Goal: Information Seeking & Learning: Check status

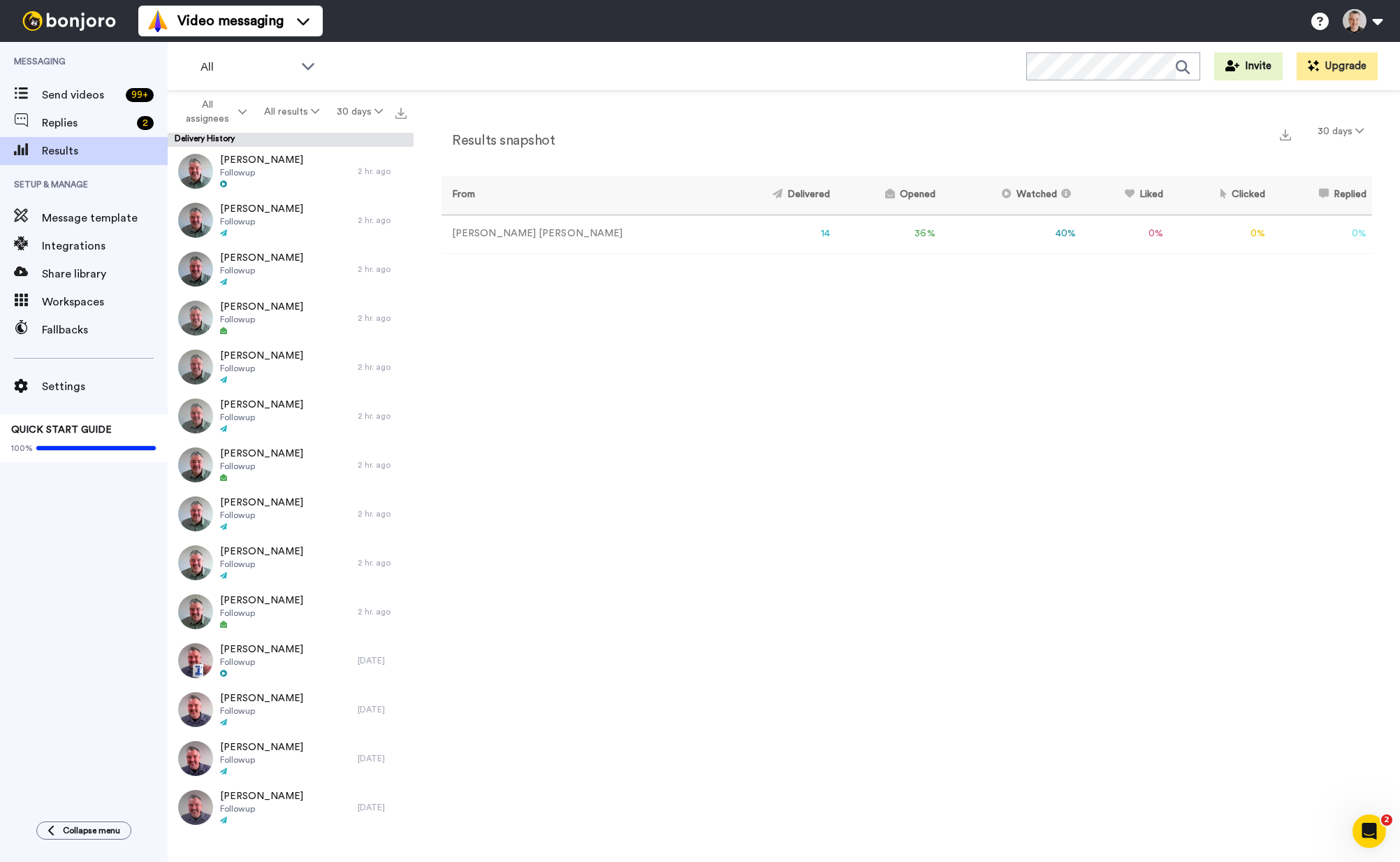
click at [828, 553] on div "Results snapshot 30 days From Delivered Opened Watched Liked Clicked Replied Fa…" at bounding box center [906, 480] width 986 height 778
click at [79, 124] on span "Replies" at bounding box center [87, 123] width 90 height 17
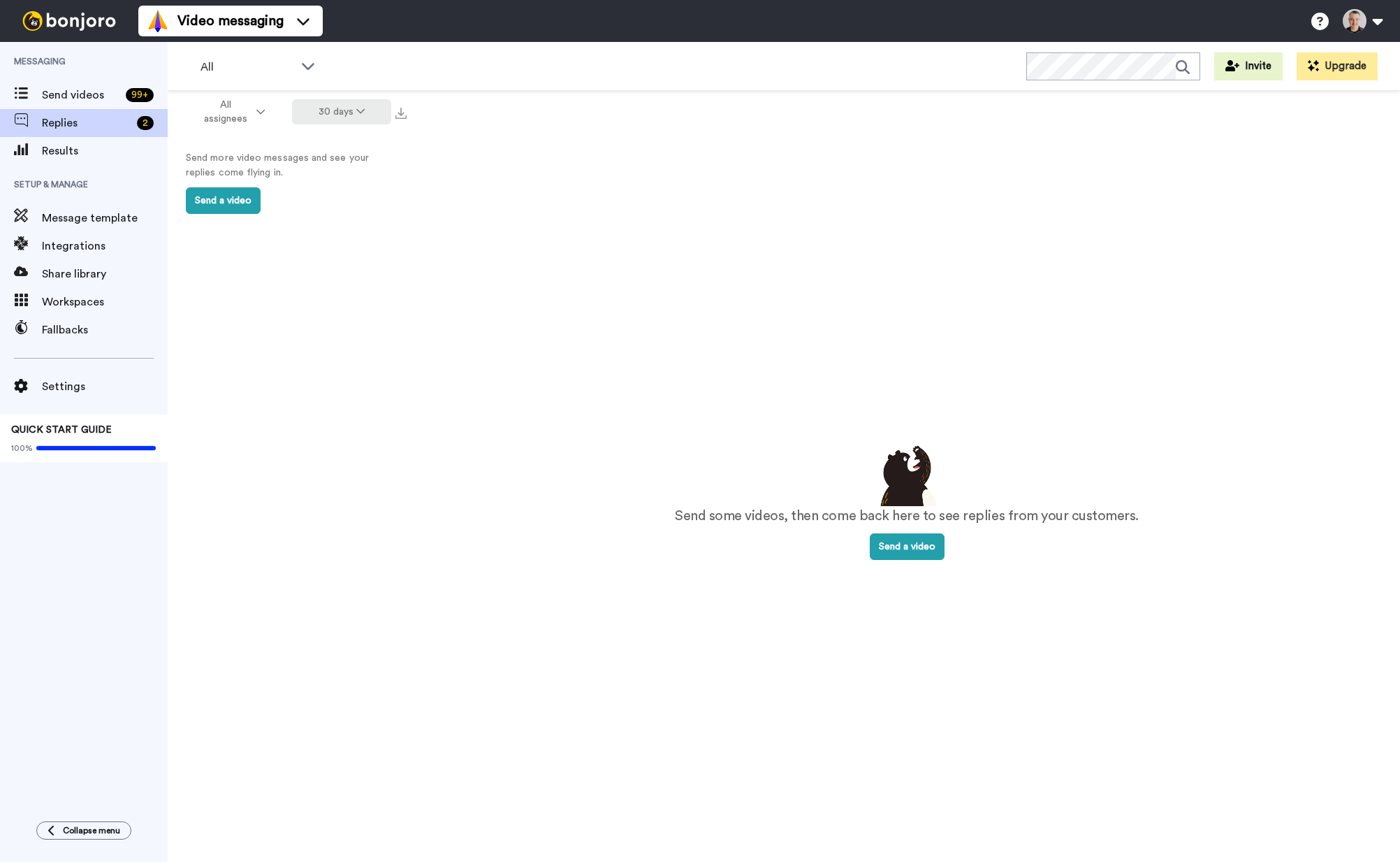
click at [339, 112] on button "30 days" at bounding box center [342, 112] width 100 height 25
click at [318, 312] on span "All time" at bounding box center [324, 316] width 38 height 10
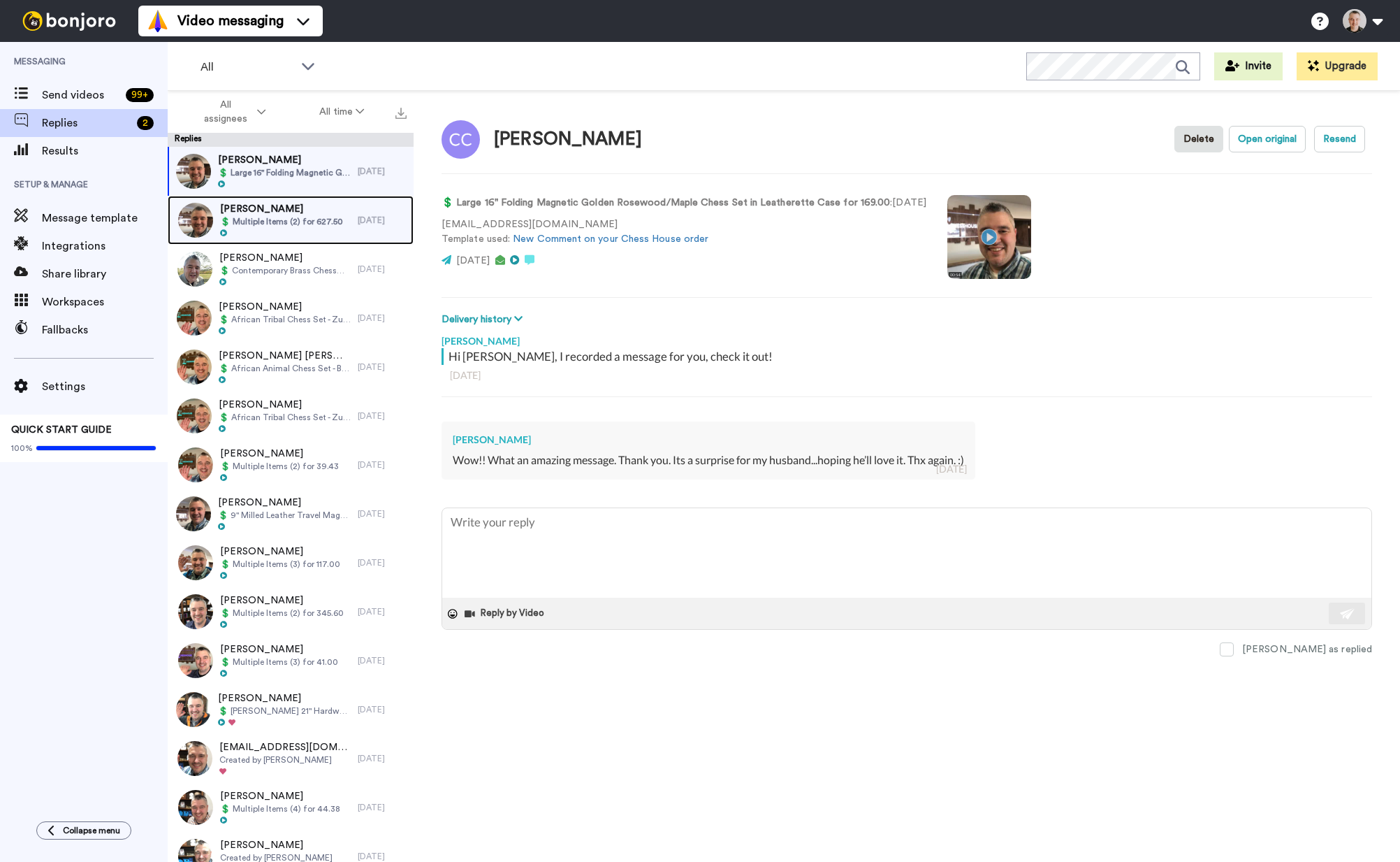
click at [288, 218] on span "💲 Multiple Items (2) for 627.50" at bounding box center [281, 221] width 123 height 11
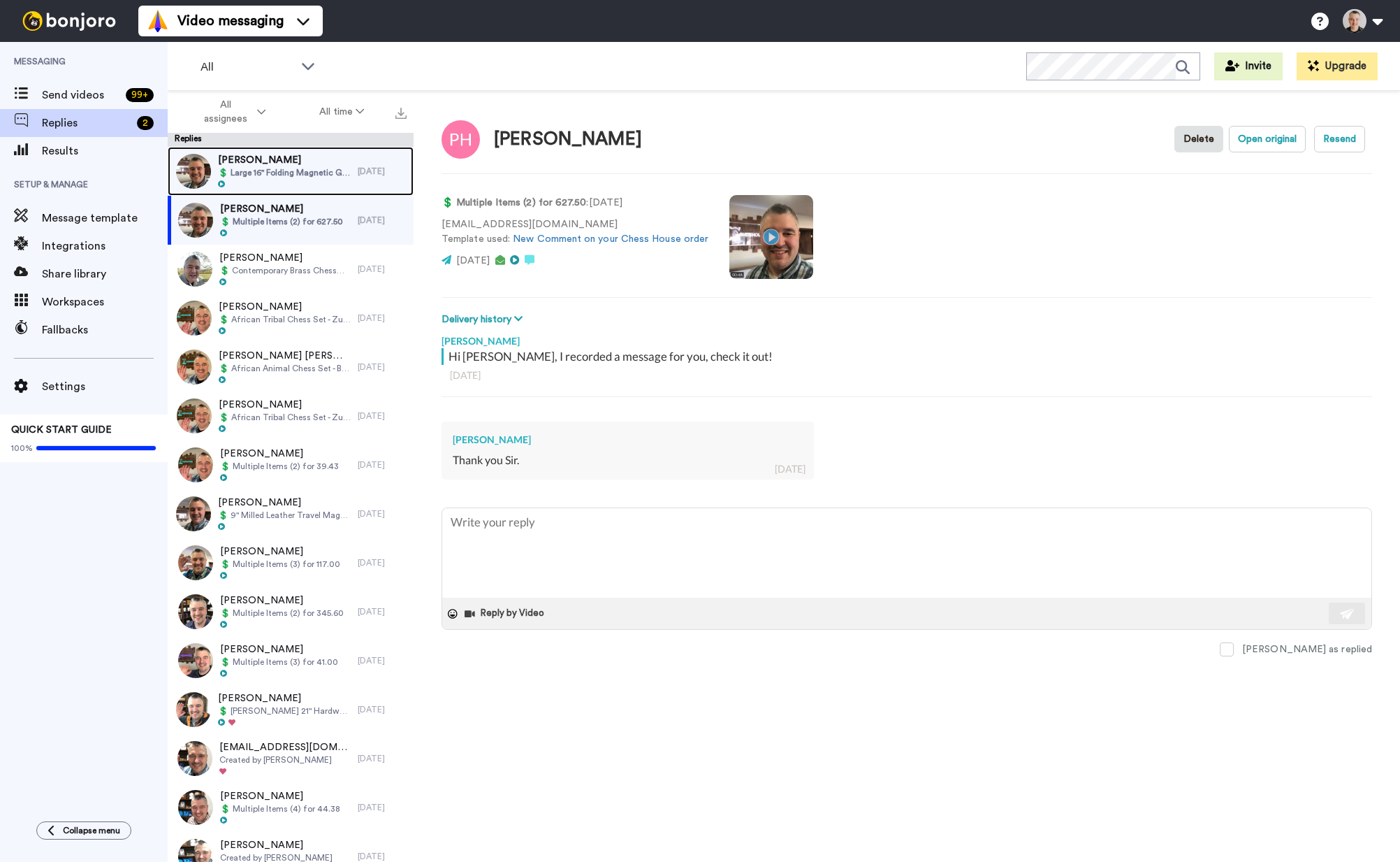
click at [276, 165] on span "Casey Collins" at bounding box center [284, 159] width 133 height 14
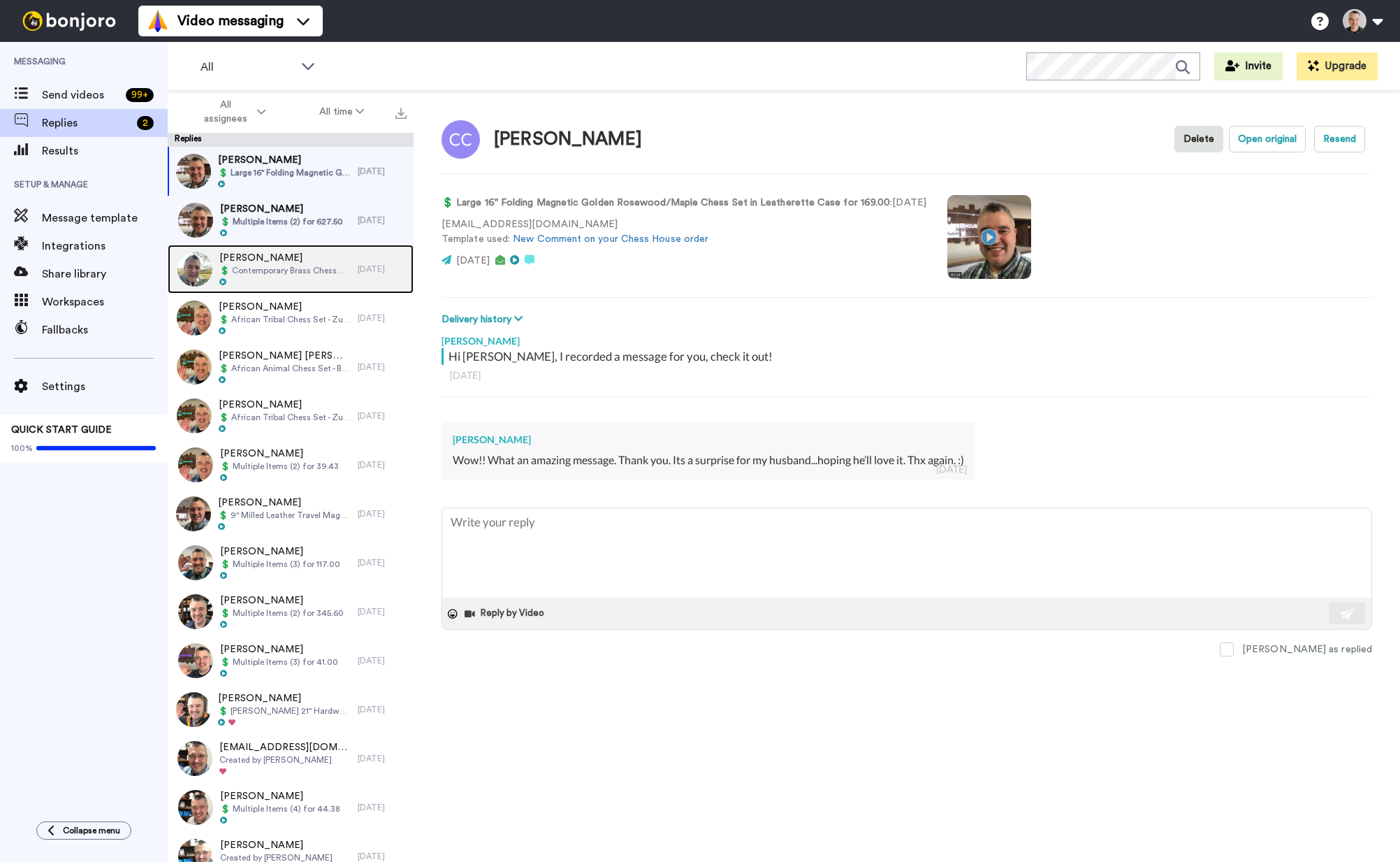
click at [263, 266] on span "💲 Contemporary Brass Chessmen for 150.00" at bounding box center [285, 270] width 131 height 11
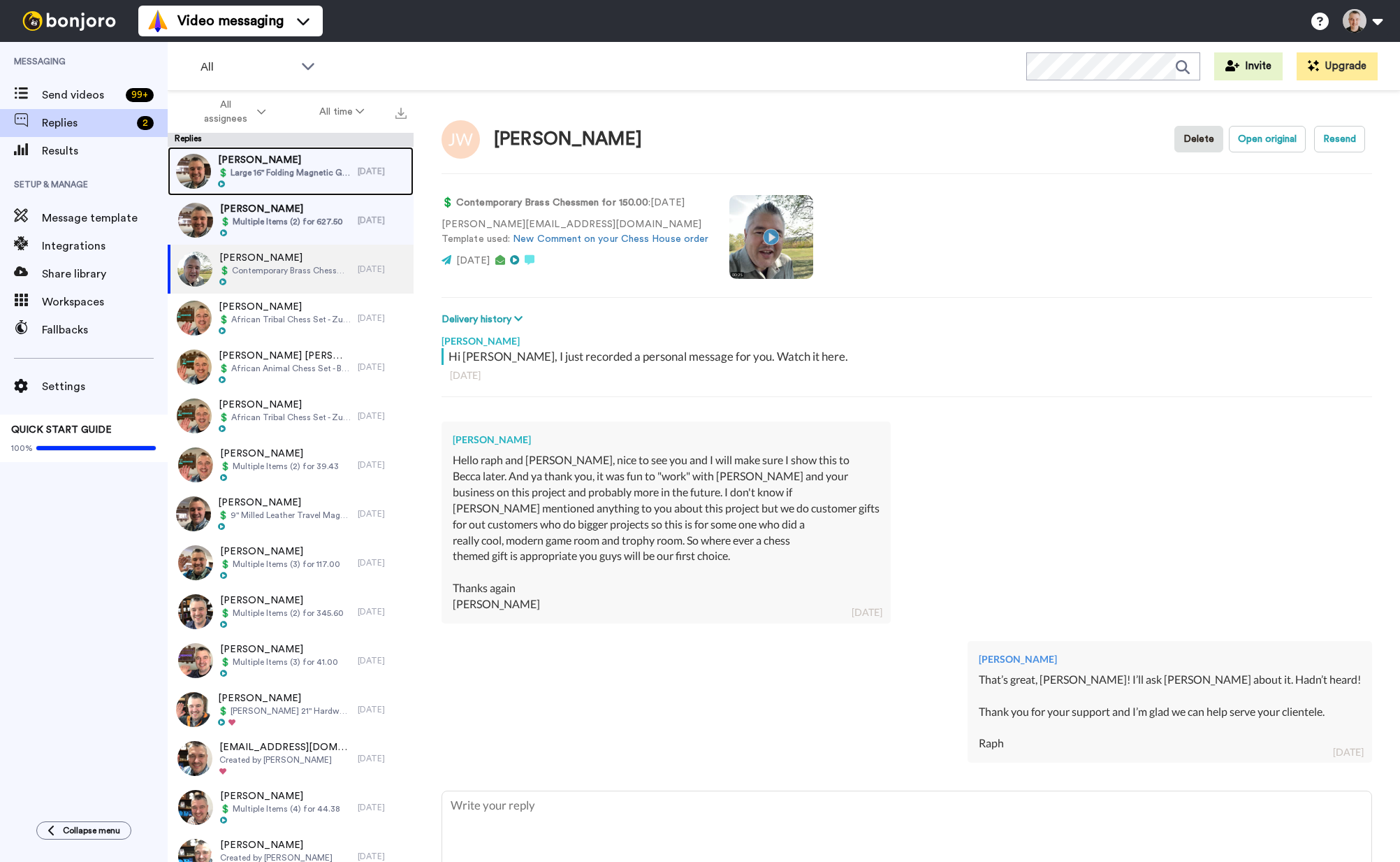
click at [257, 159] on span "Casey Collins" at bounding box center [284, 159] width 133 height 14
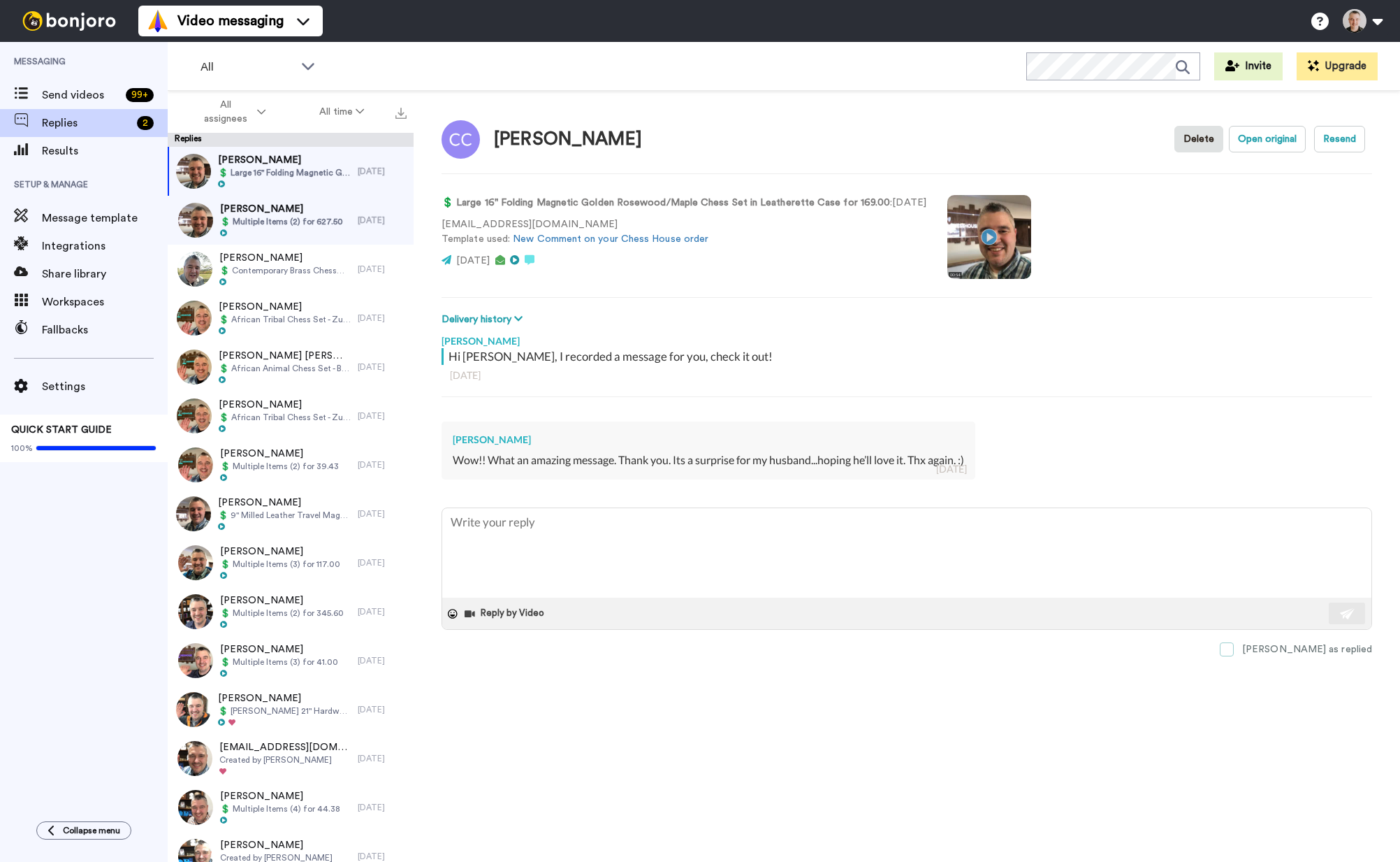
click at [1234, 648] on span at bounding box center [1227, 649] width 14 height 14
click at [1234, 649] on span at bounding box center [1227, 649] width 14 height 14
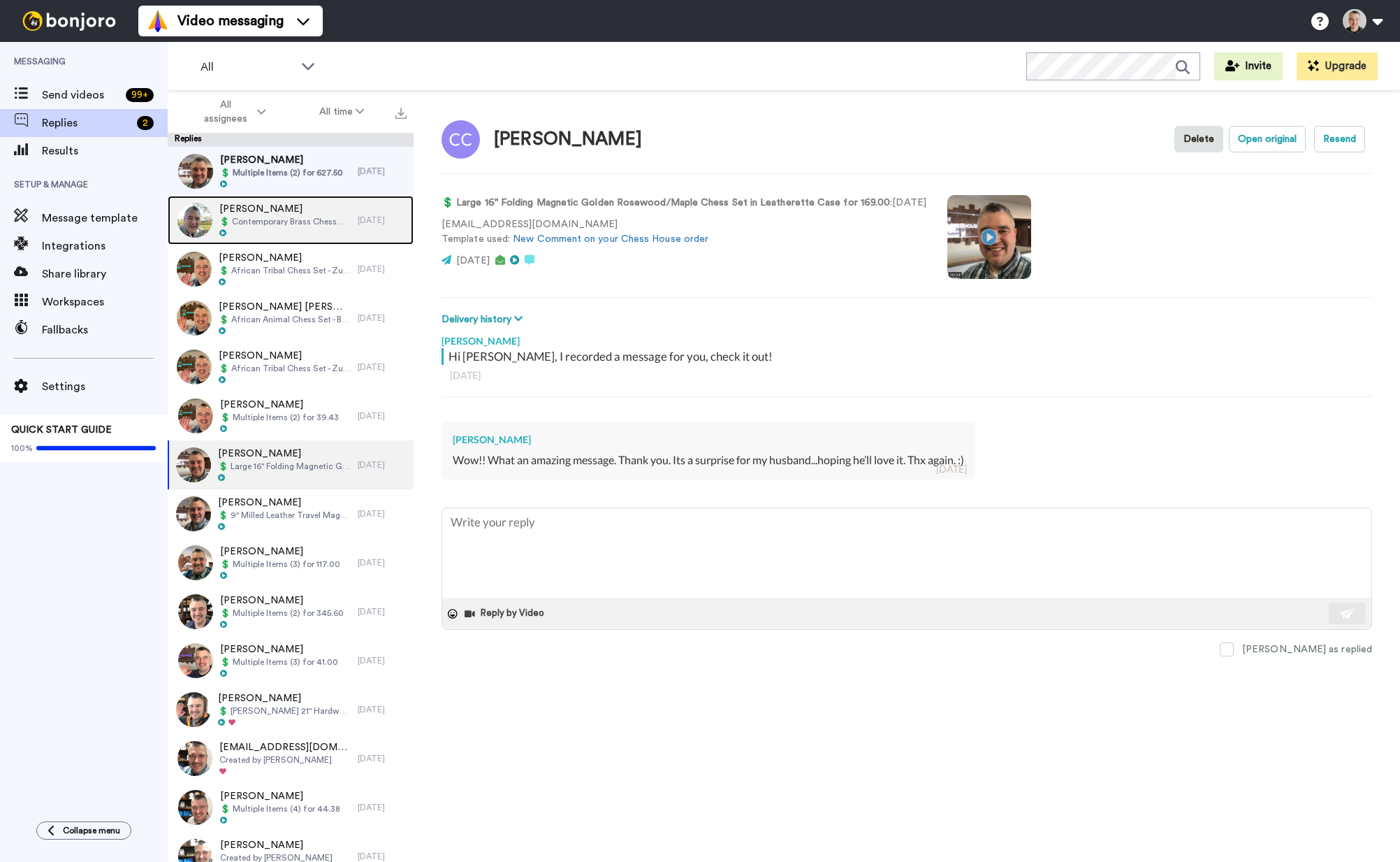
click at [258, 208] on span "Jake Wesorick" at bounding box center [285, 209] width 131 height 14
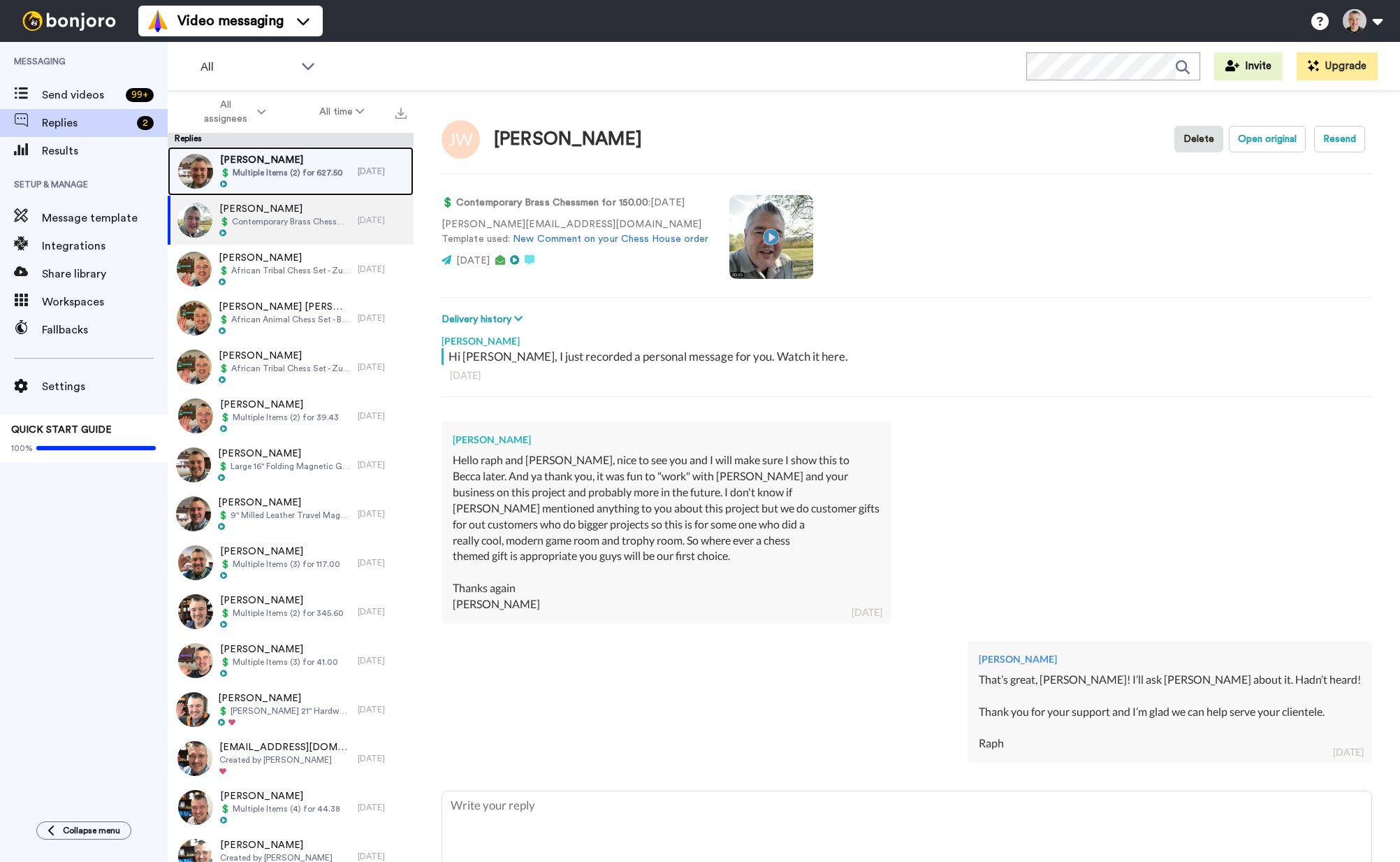
click at [255, 174] on span "💲 Multiple Items (2) for 627.50" at bounding box center [281, 172] width 123 height 11
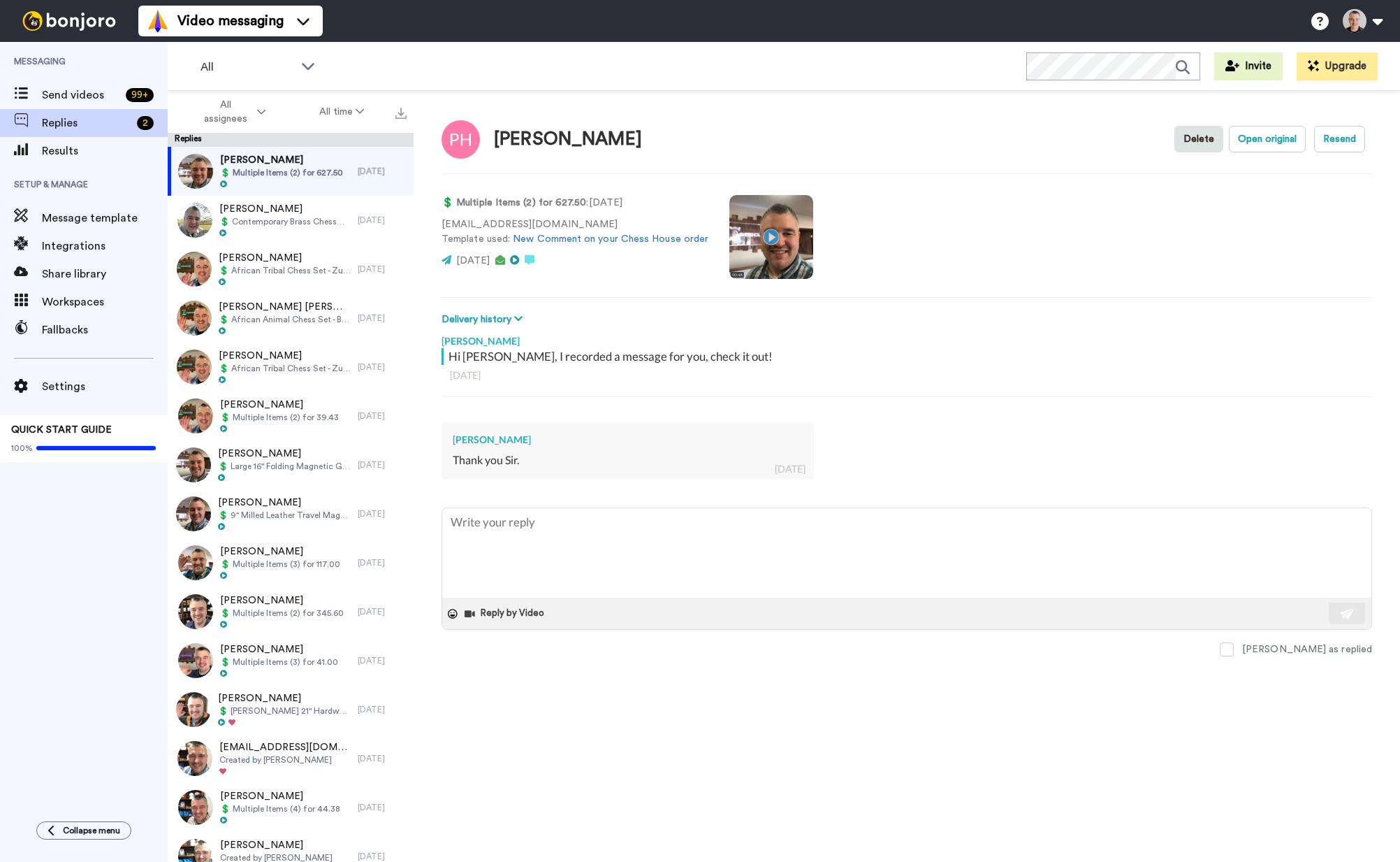
click at [1157, 717] on div "Patrick Hurd Delete Open original Resend 💲 Multiple Items (2) for 627.50 : 5 yr…" at bounding box center [906, 501] width 986 height 820
click at [255, 200] on div "Jake Wesorick 💲 Contemporary Brass Chessmen for 150.00" at bounding box center [262, 220] width 190 height 49
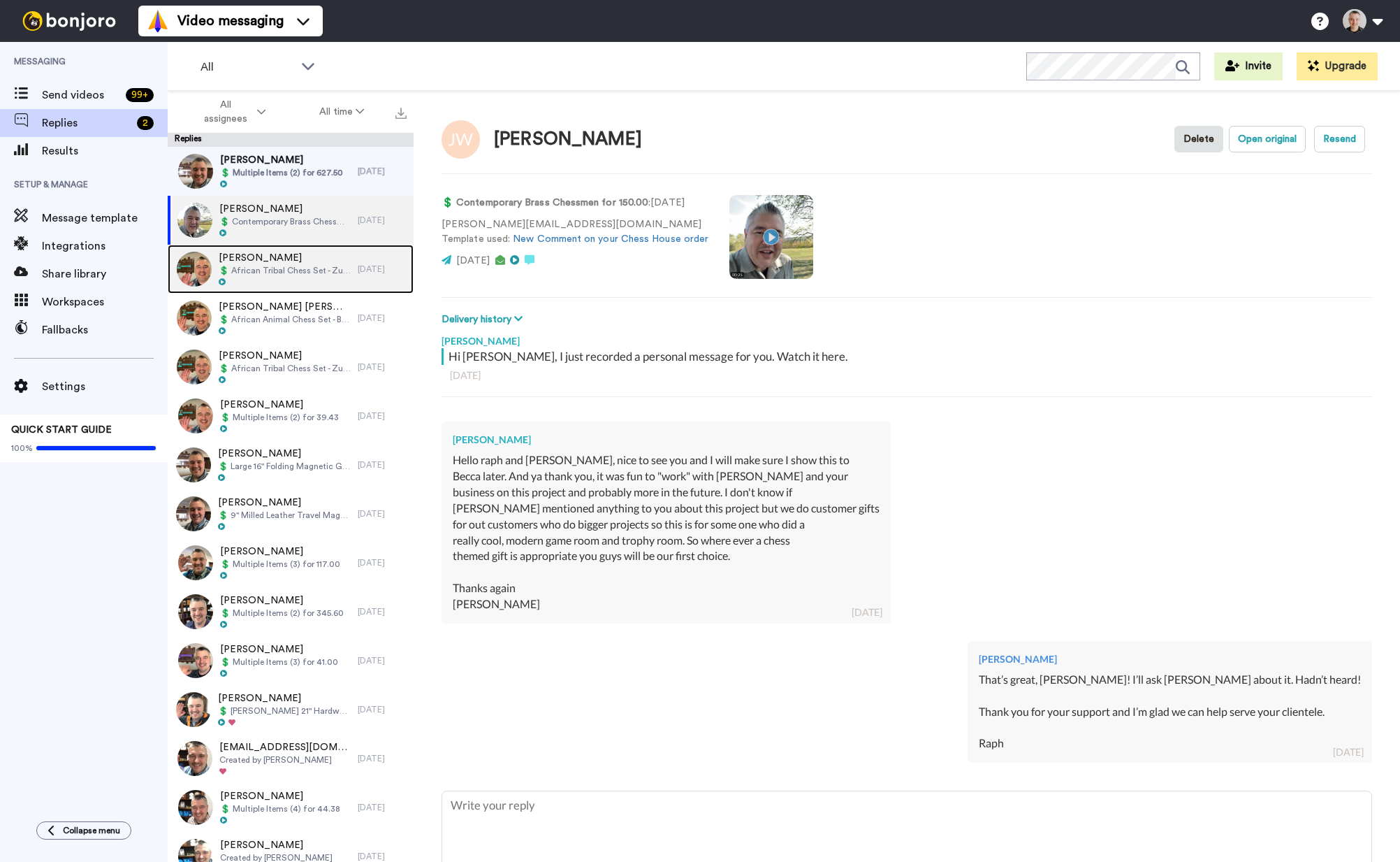
click at [270, 265] on span "💲 African Tribal Chess Set - Zulu / Ndebele (Small) for 185.00" at bounding box center [285, 270] width 132 height 11
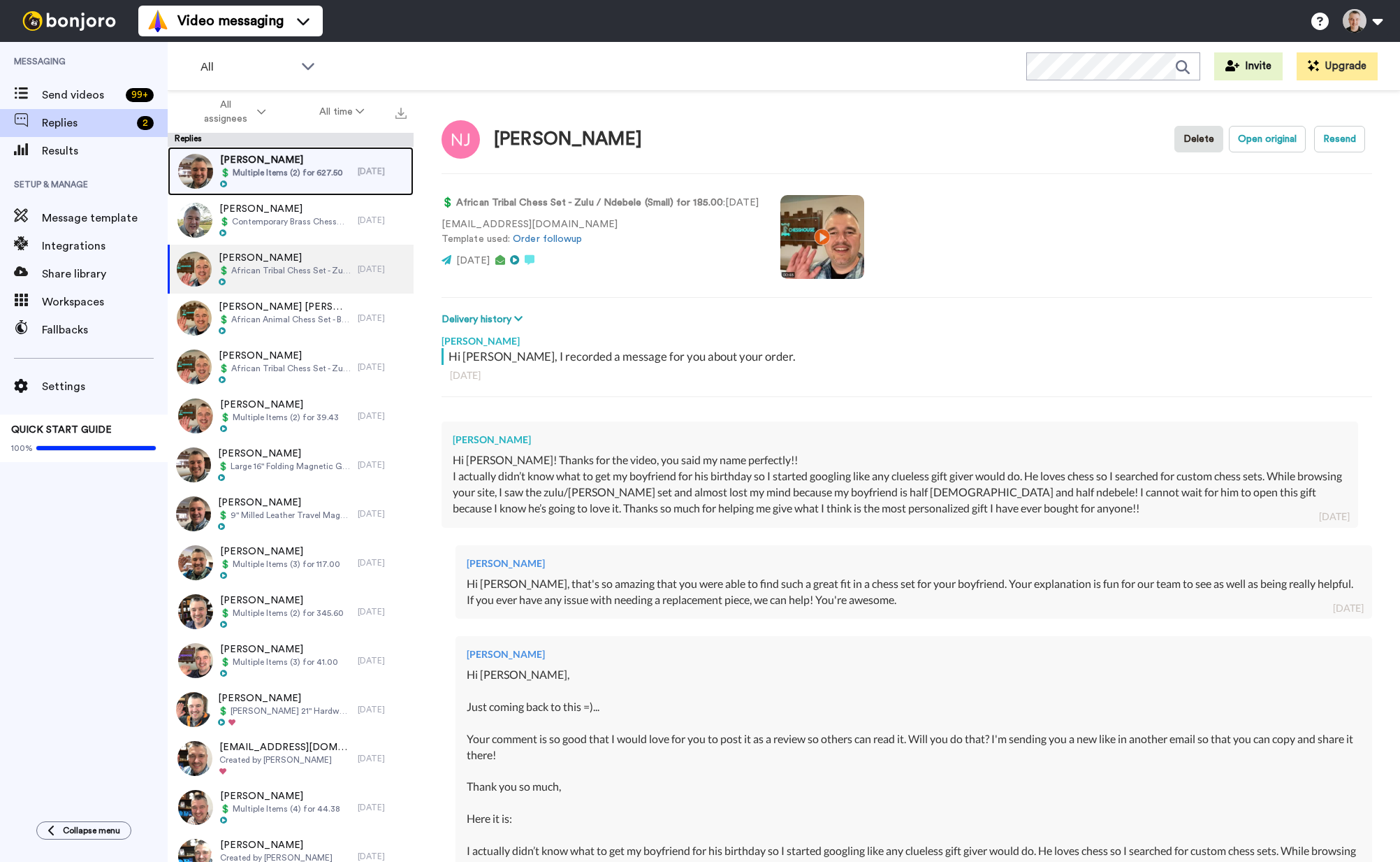
click at [257, 165] on span "Patrick Hurd" at bounding box center [281, 159] width 123 height 14
type textarea "x"
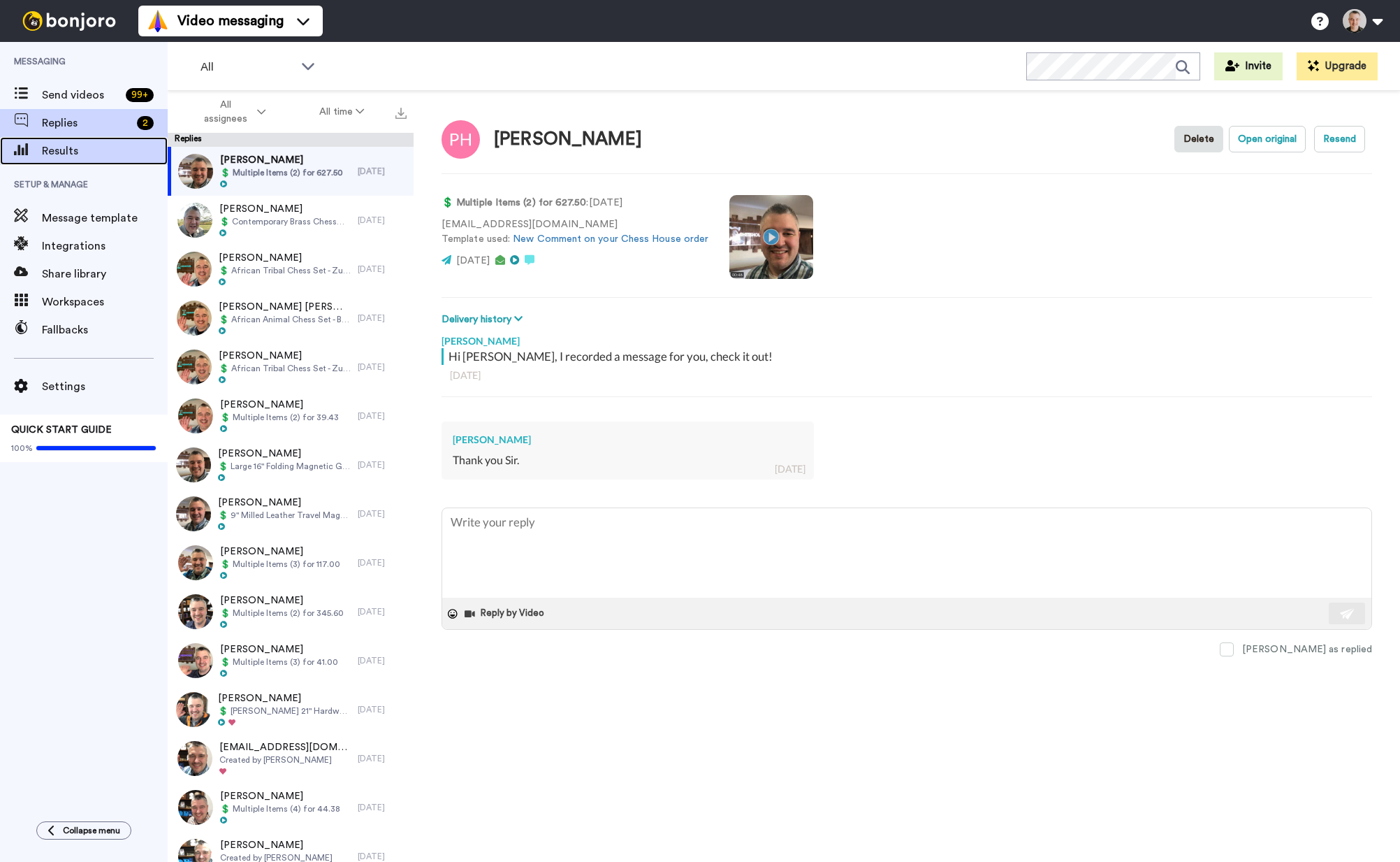
click at [59, 154] on span "Results" at bounding box center [104, 151] width 126 height 17
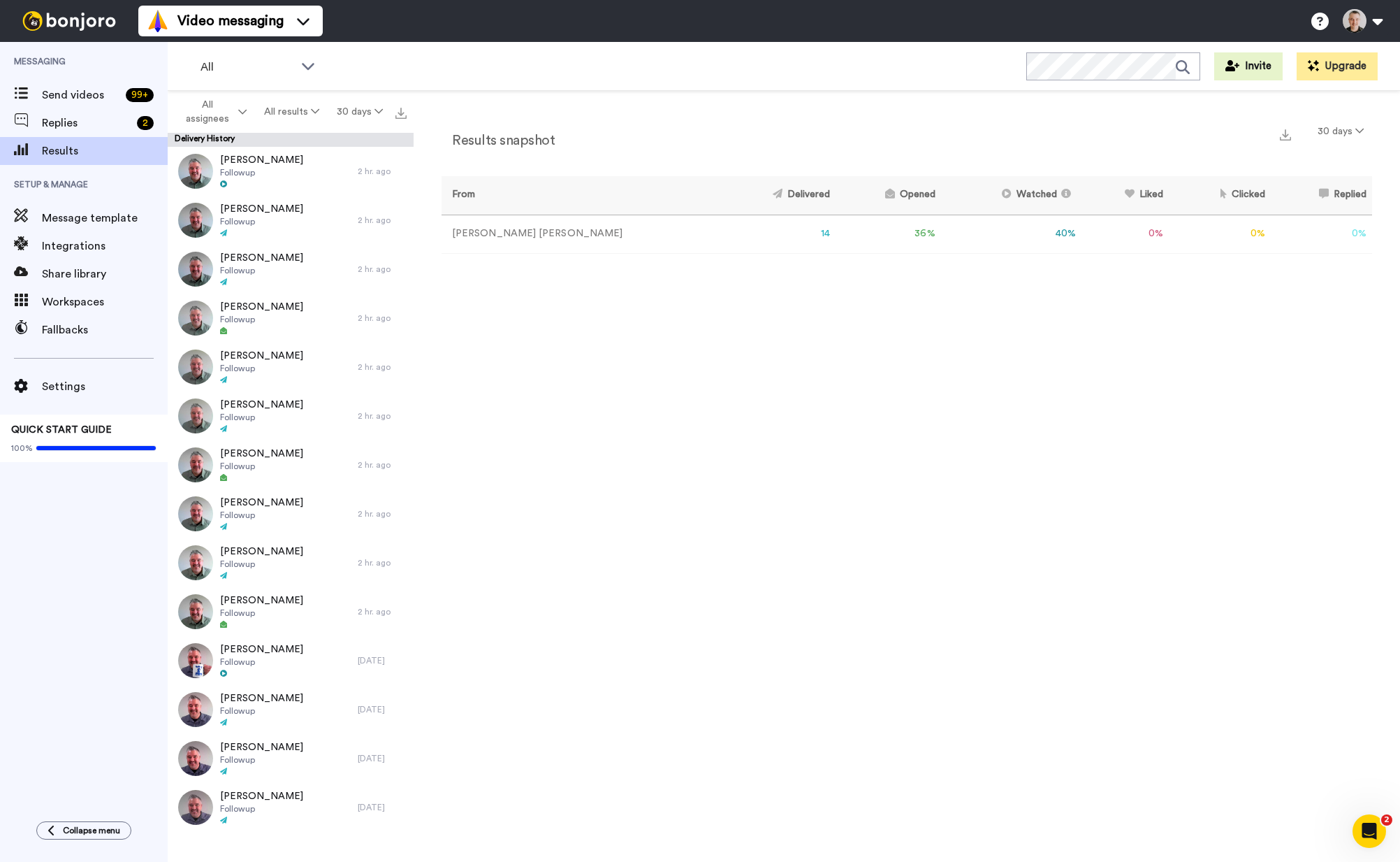
click at [742, 312] on div "Results snapshot 30 days From Delivered Opened Watched Liked Clicked Replied Fa…" at bounding box center [906, 480] width 986 height 778
